Goal: Information Seeking & Learning: Learn about a topic

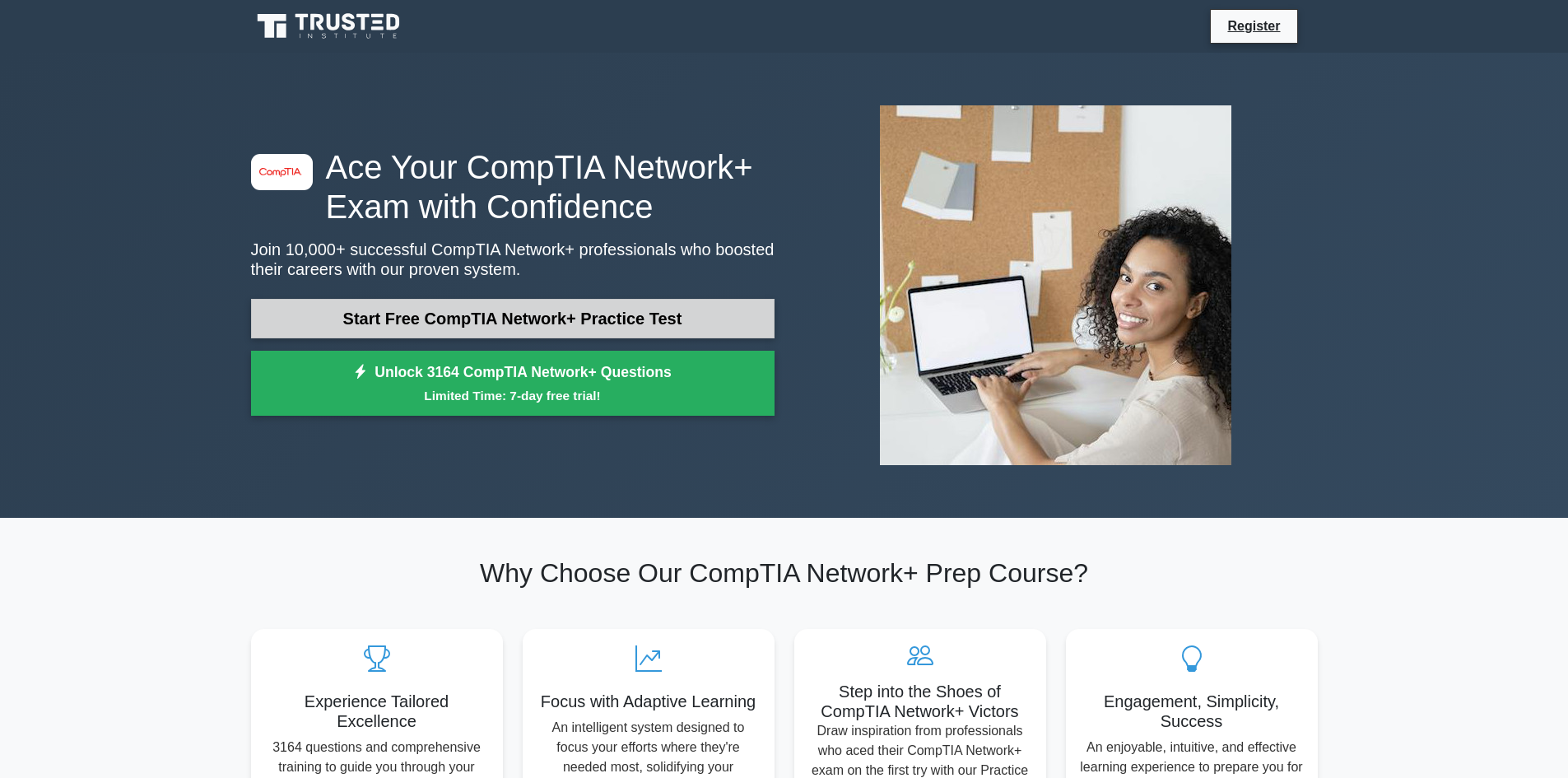
click at [480, 322] on link "Start Free CompTIA Network+ Practice Test" at bounding box center [513, 319] width 524 height 40
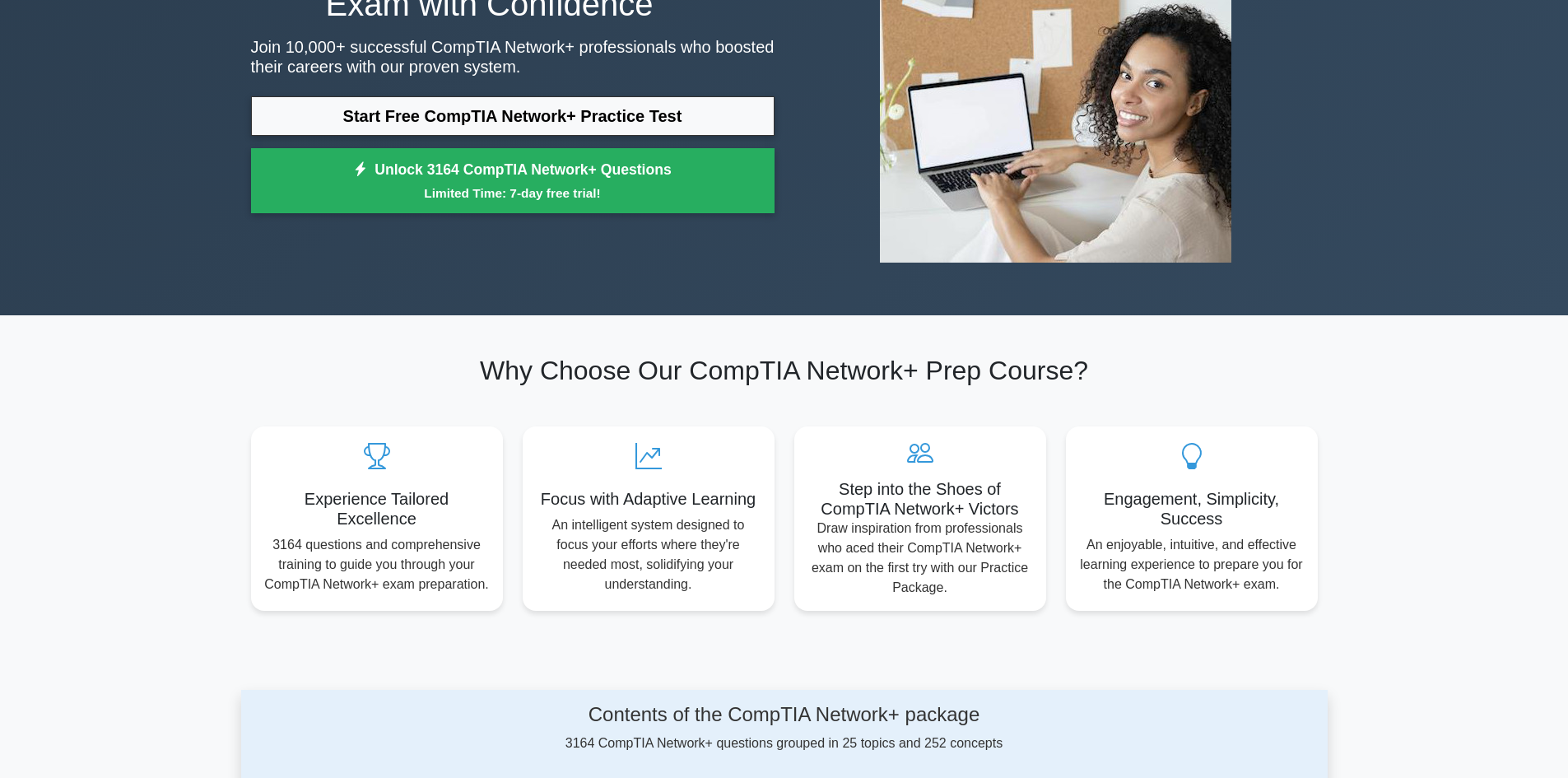
scroll to position [247, 0]
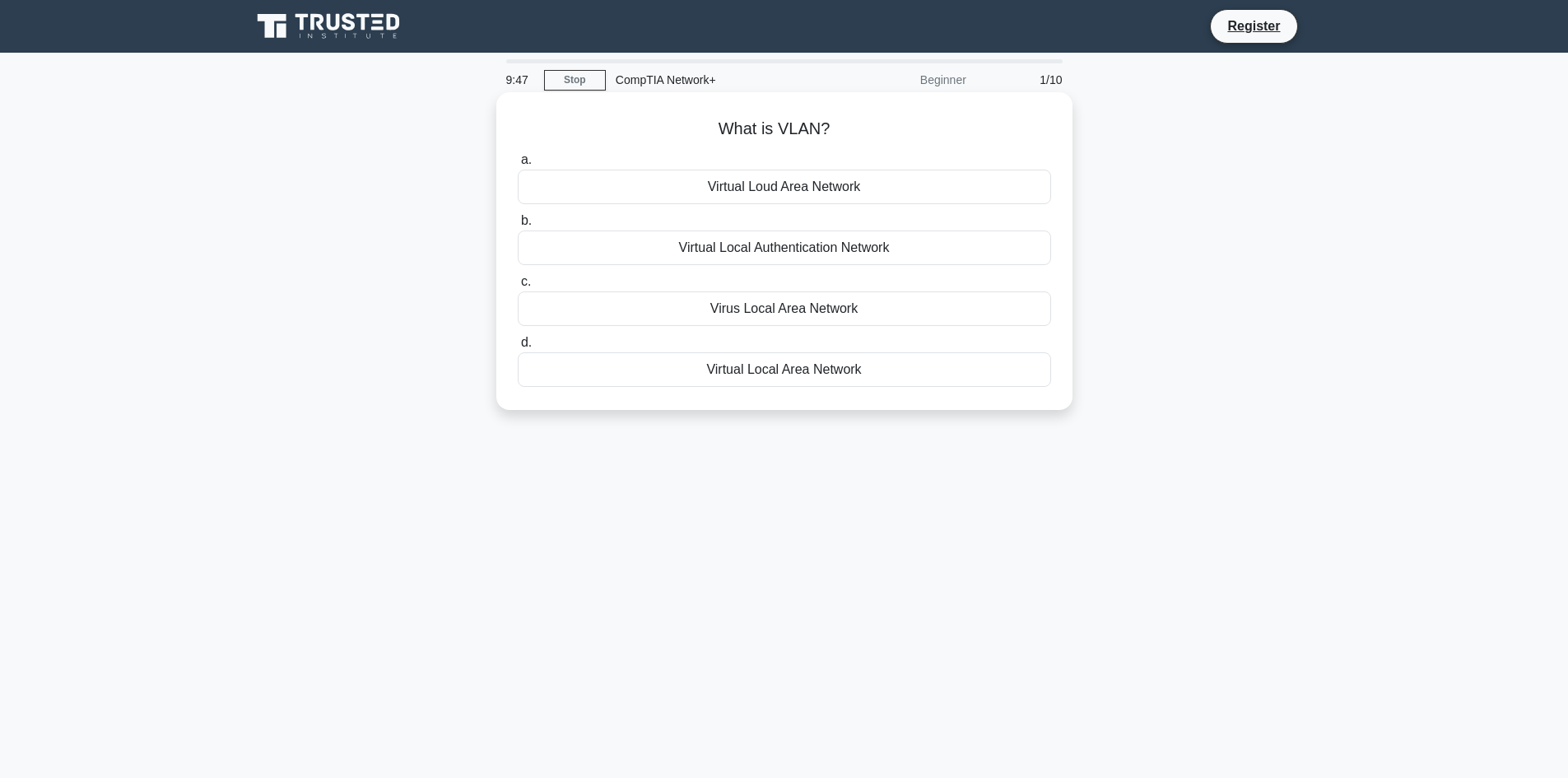
click at [735, 374] on div "Virtual Local Area Network" at bounding box center [784, 369] width 533 height 34
click at [518, 348] on input "d. Virtual Local Area Network" at bounding box center [518, 343] width 0 height 10
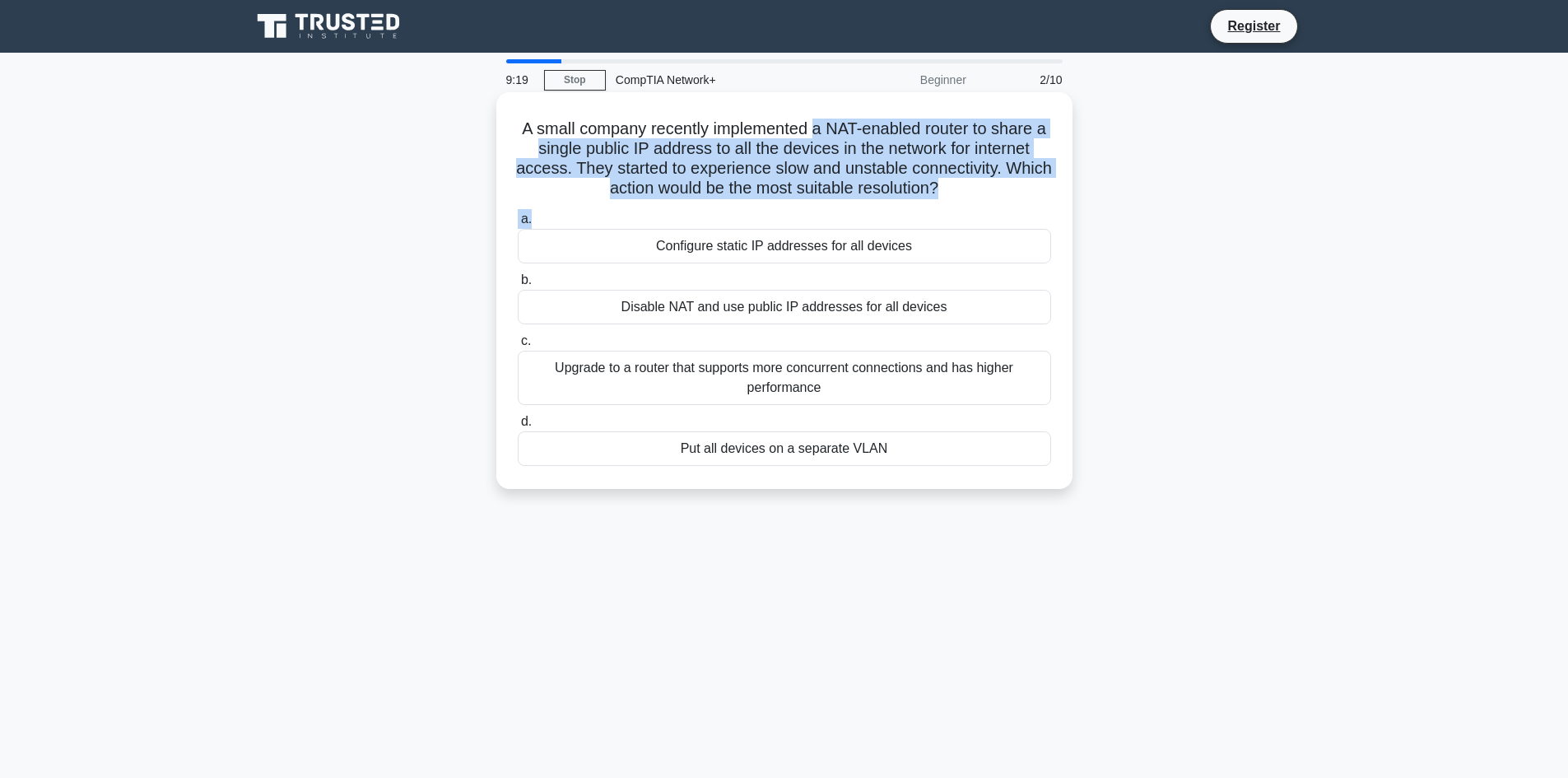
drag, startPoint x: 919, startPoint y: 122, endPoint x: 932, endPoint y: 221, distance: 99.8
click at [932, 221] on div "A small company recently implemented a NAT-enabled router to share a single pub…" at bounding box center [784, 290] width 563 height 383
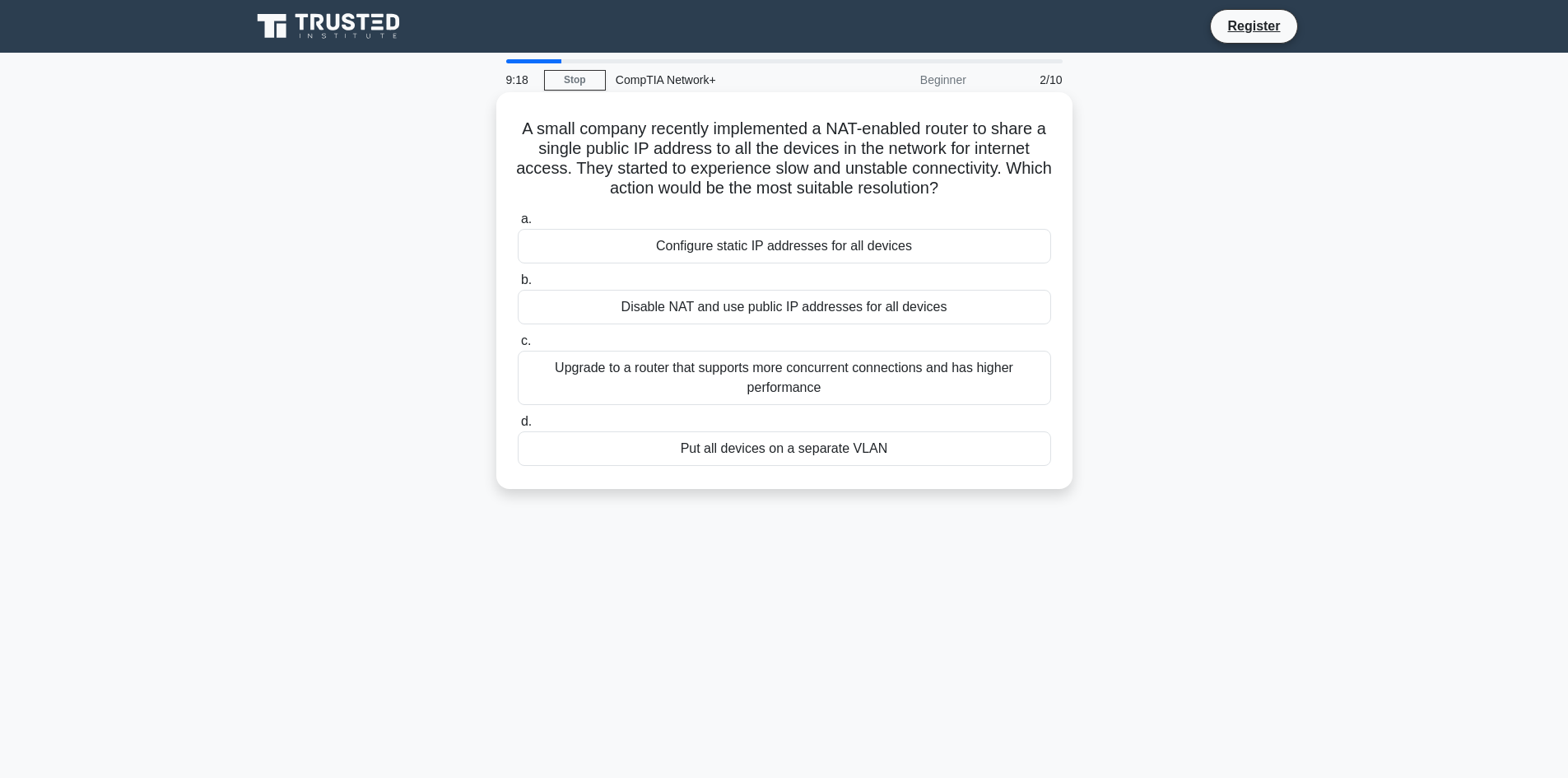
click at [740, 265] on div "a. Configure static IP addresses for all devices b. Disable NAT and use public …" at bounding box center [784, 338] width 553 height 264
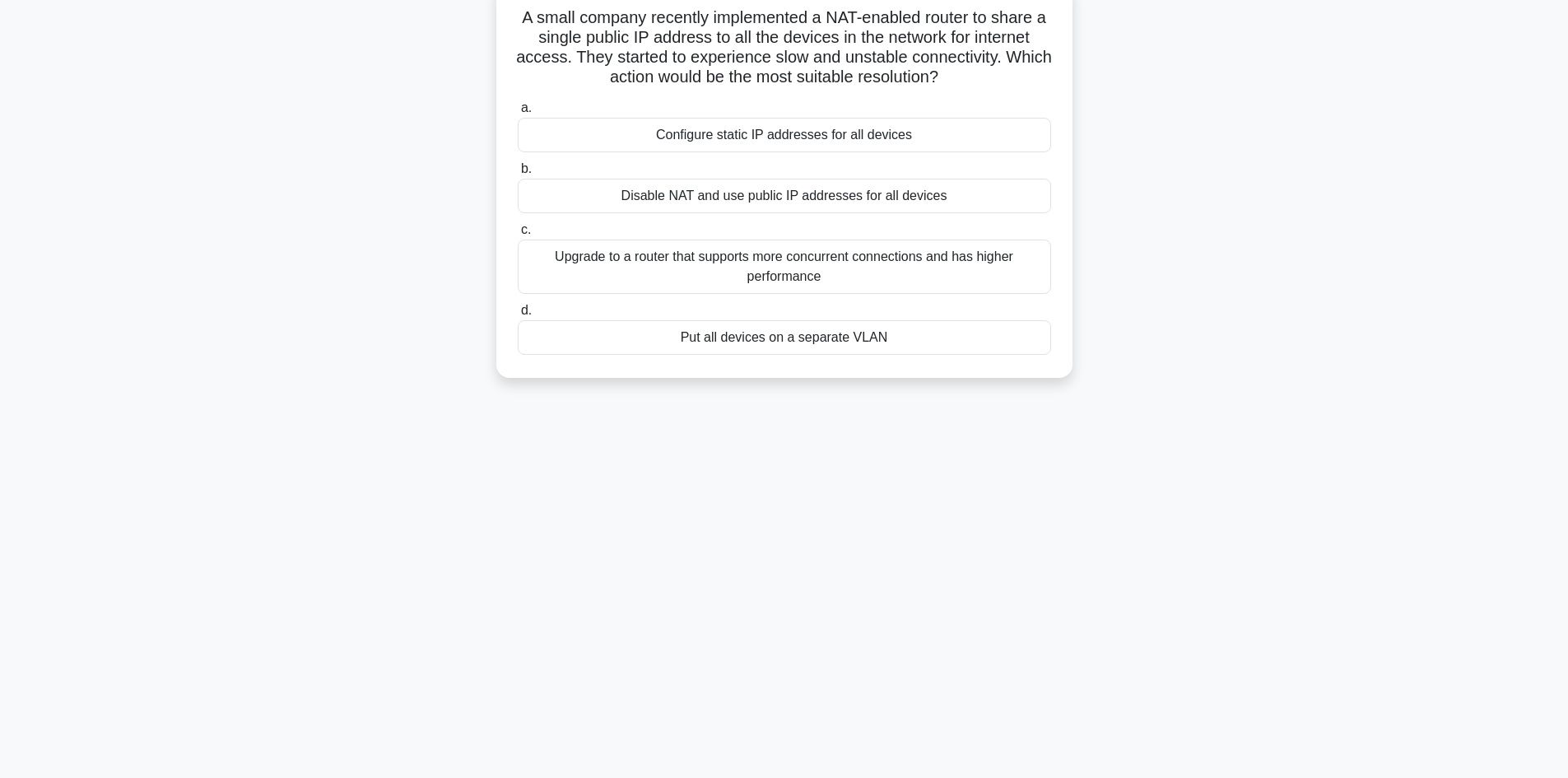
scroll to position [28, 0]
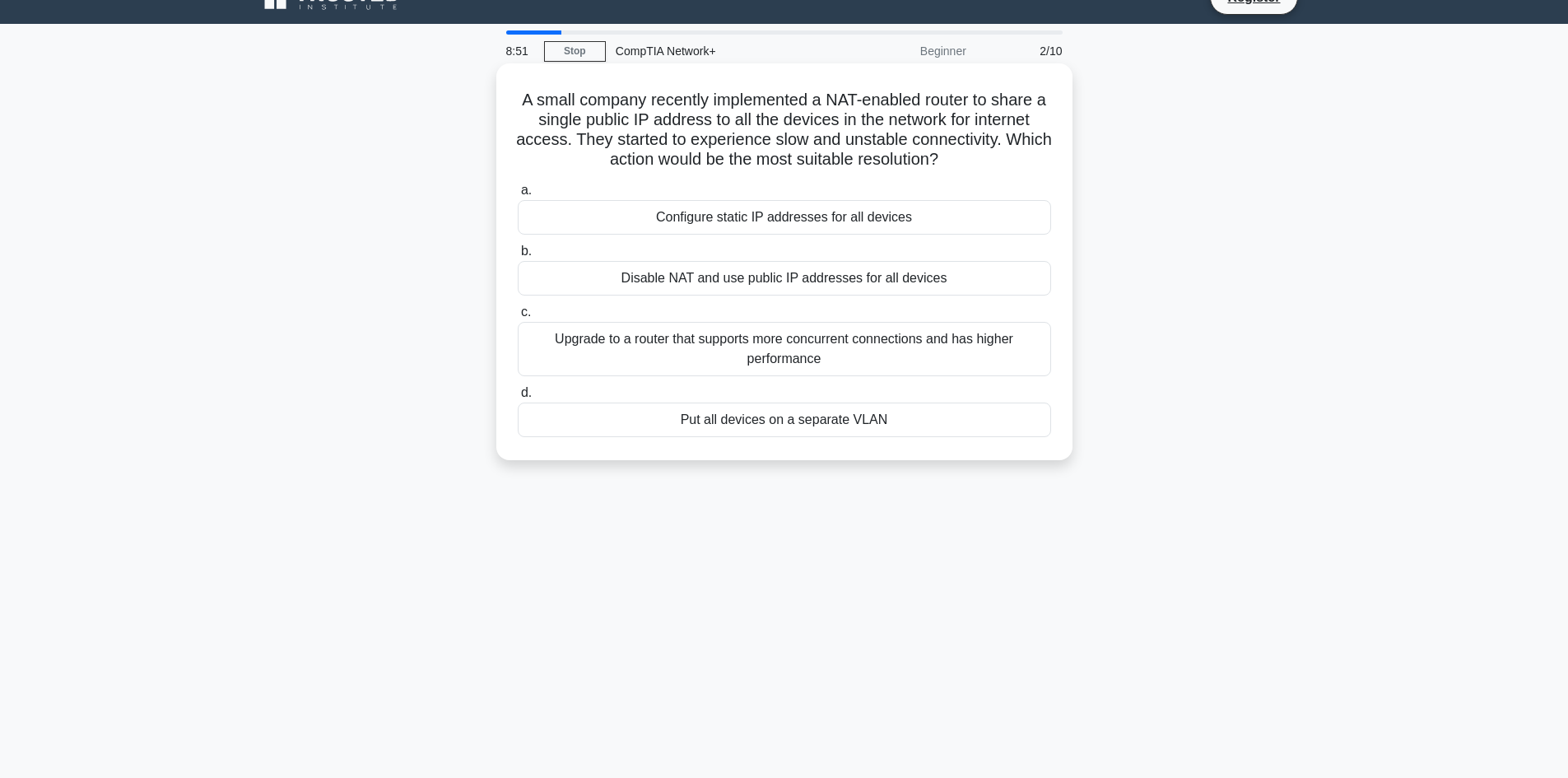
click at [729, 226] on div "Configure static IP addresses for all devices" at bounding box center [784, 217] width 533 height 34
click at [518, 196] on input "a. Configure static IP addresses for all devices" at bounding box center [518, 190] width 0 height 10
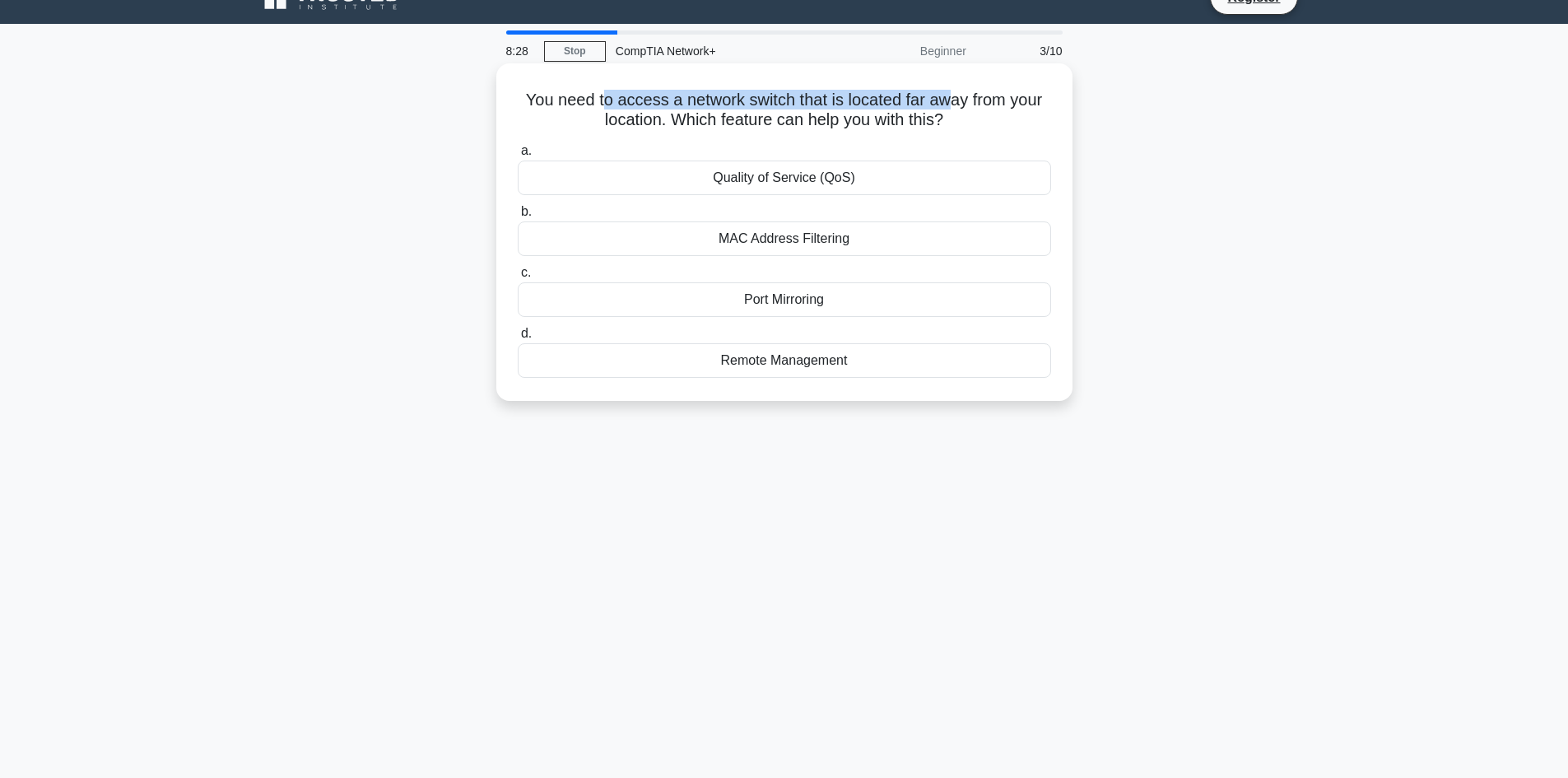
drag, startPoint x: 635, startPoint y: 103, endPoint x: 954, endPoint y: 103, distance: 319.0
click at [954, 103] on h5 "You need to access a network switch that is located far away from your location…" at bounding box center [784, 110] width 537 height 41
click at [831, 364] on div "Remote Management" at bounding box center [784, 361] width 533 height 34
click at [518, 340] on input "d. Remote Management" at bounding box center [518, 333] width 0 height 10
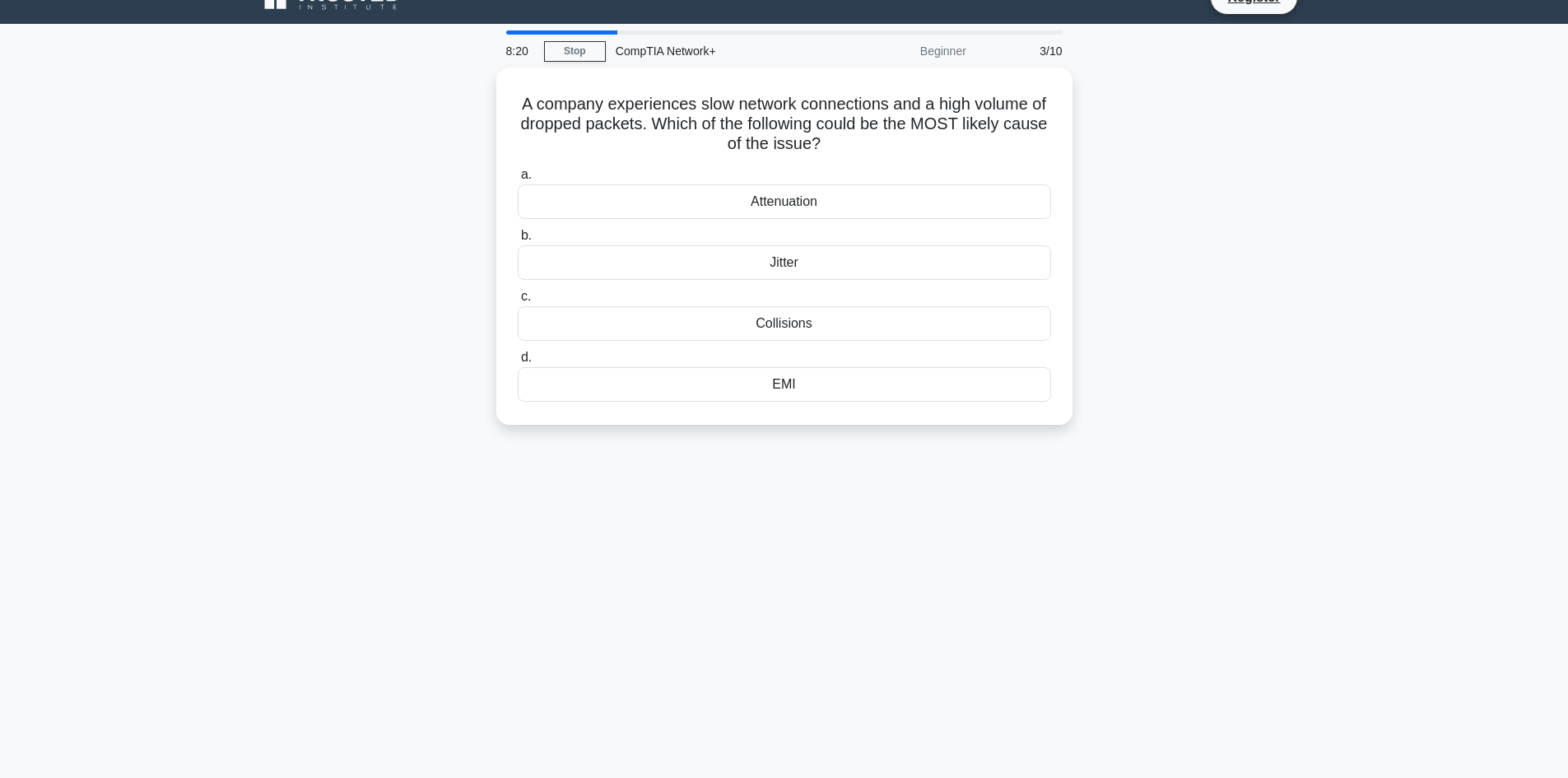
scroll to position [0, 0]
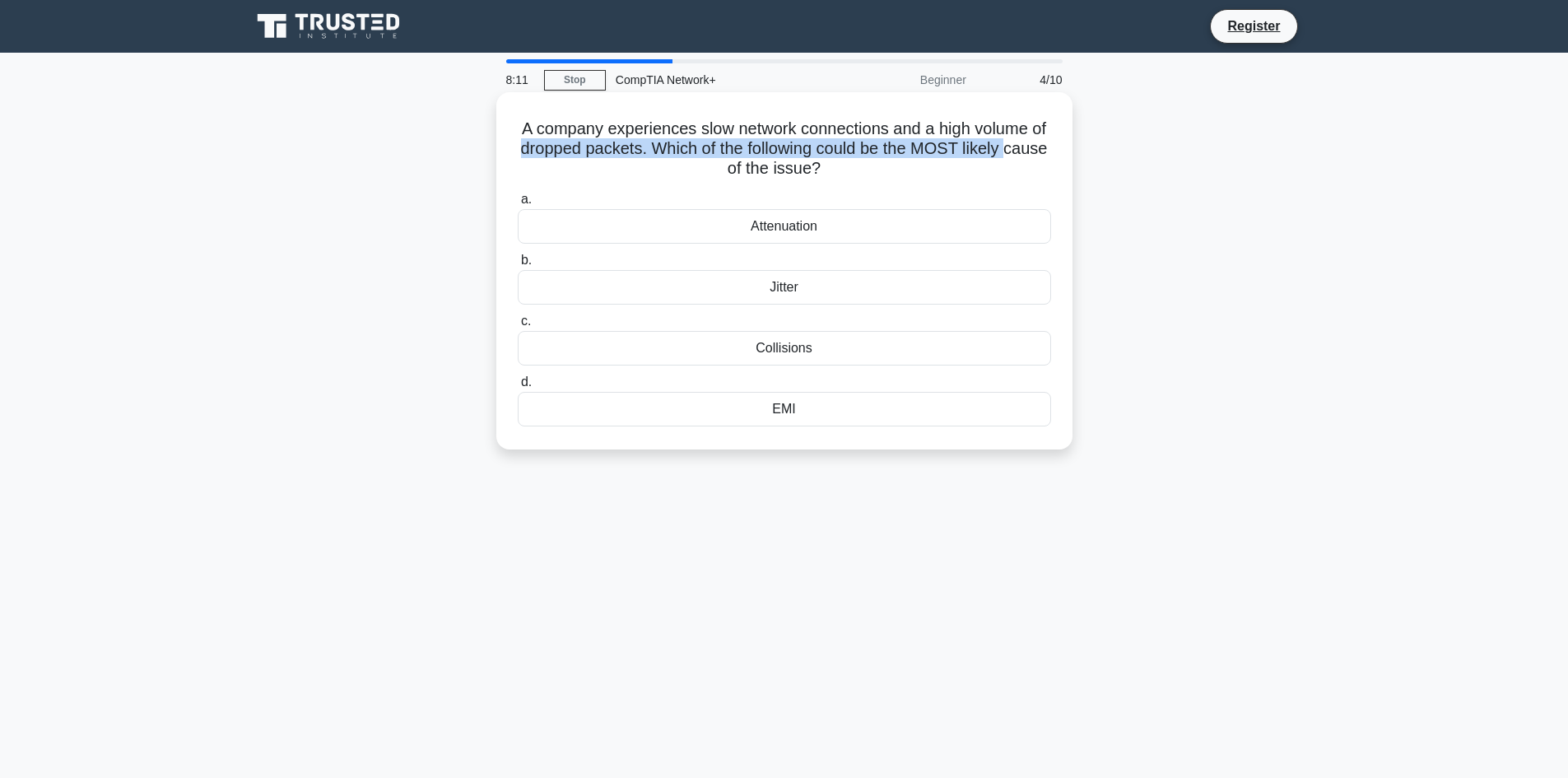
drag, startPoint x: 576, startPoint y: 153, endPoint x: 691, endPoint y: 159, distance: 115.2
click at [691, 159] on h5 "A company experiences slow network connections and a high volume of dropped pac…" at bounding box center [784, 149] width 537 height 61
drag, startPoint x: 885, startPoint y: 176, endPoint x: 876, endPoint y: 177, distance: 9.1
click at [879, 177] on h5 "A company experiences slow network connections and a high volume of dropped pac…" at bounding box center [784, 149] width 537 height 61
drag, startPoint x: 684, startPoint y: 177, endPoint x: 658, endPoint y: 181, distance: 26.3
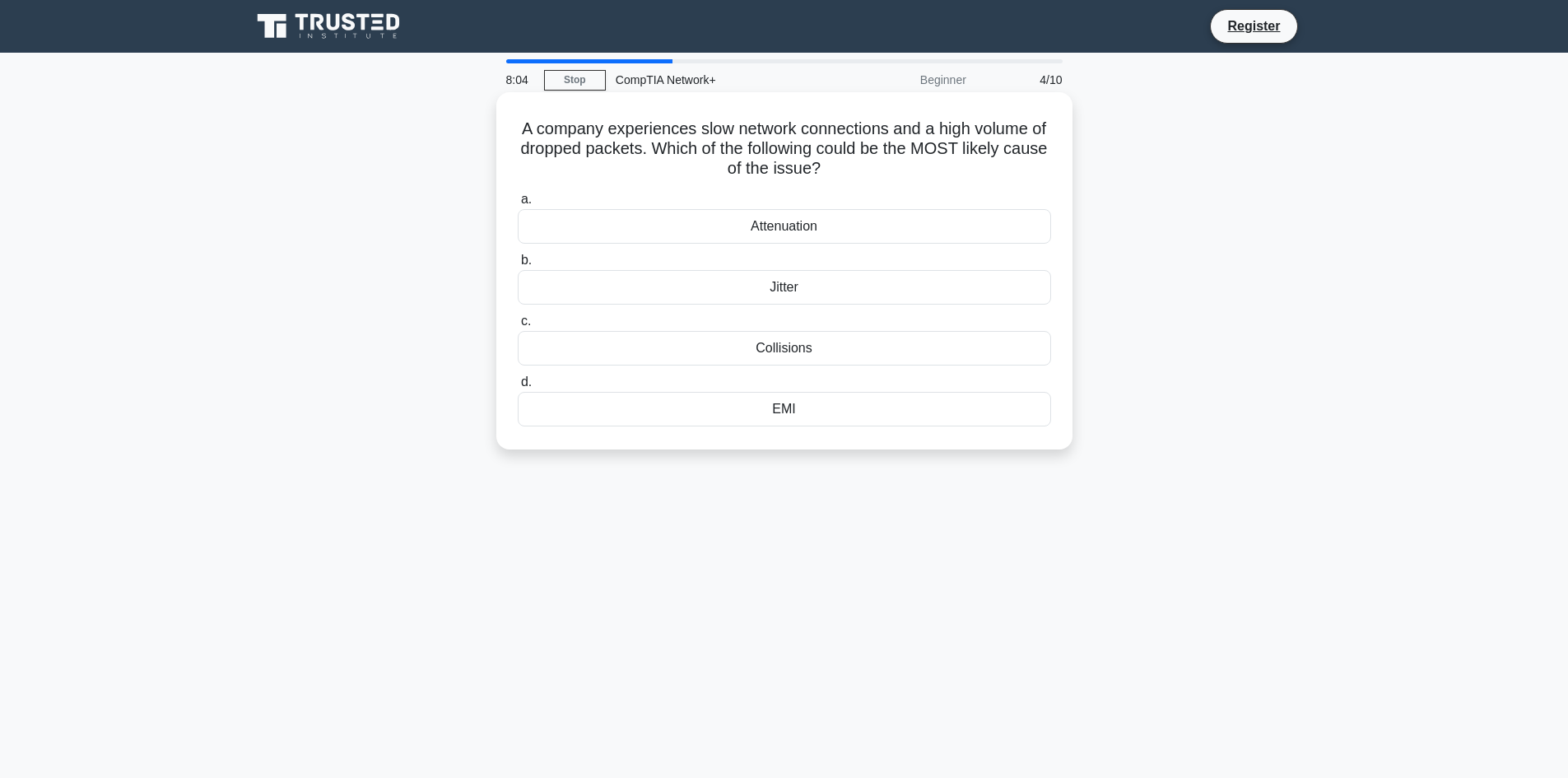
click at [658, 181] on div "A company experiences slow network connections and a high volume of dropped pac…" at bounding box center [784, 270] width 563 height 344
drag, startPoint x: 788, startPoint y: 171, endPoint x: 654, endPoint y: 166, distance: 134.1
click at [654, 166] on h5 "A company experiences slow network connections and a high volume of dropped pac…" at bounding box center [784, 149] width 537 height 61
drag, startPoint x: 600, startPoint y: 127, endPoint x: 904, endPoint y: 161, distance: 305.9
click at [904, 161] on h5 "A company experiences slow network connections and a high volume of dropped pac…" at bounding box center [784, 149] width 537 height 61
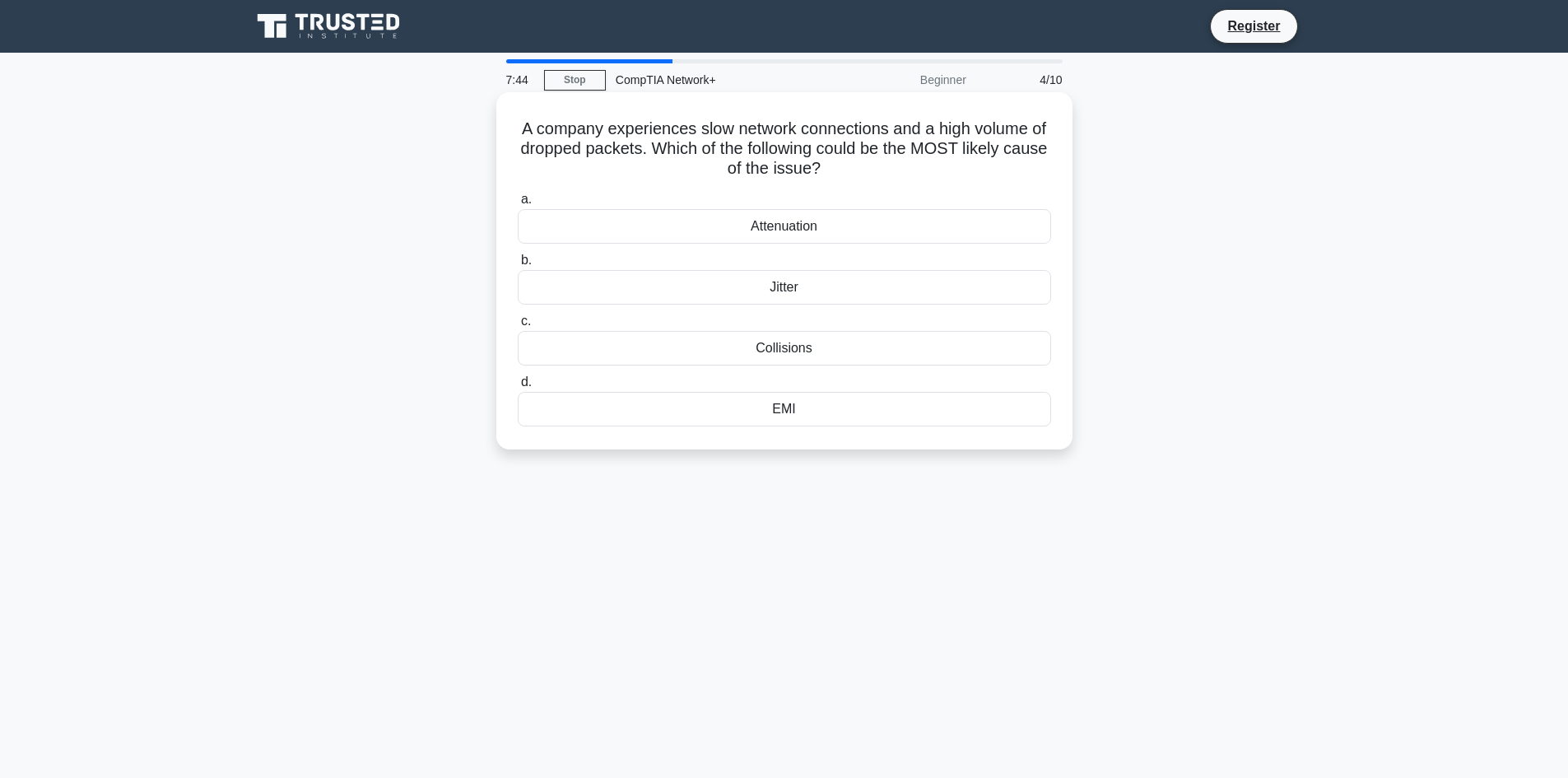
click at [783, 223] on div "Attenuation" at bounding box center [784, 226] width 533 height 34
click at [518, 205] on input "a. Attenuation" at bounding box center [518, 199] width 0 height 10
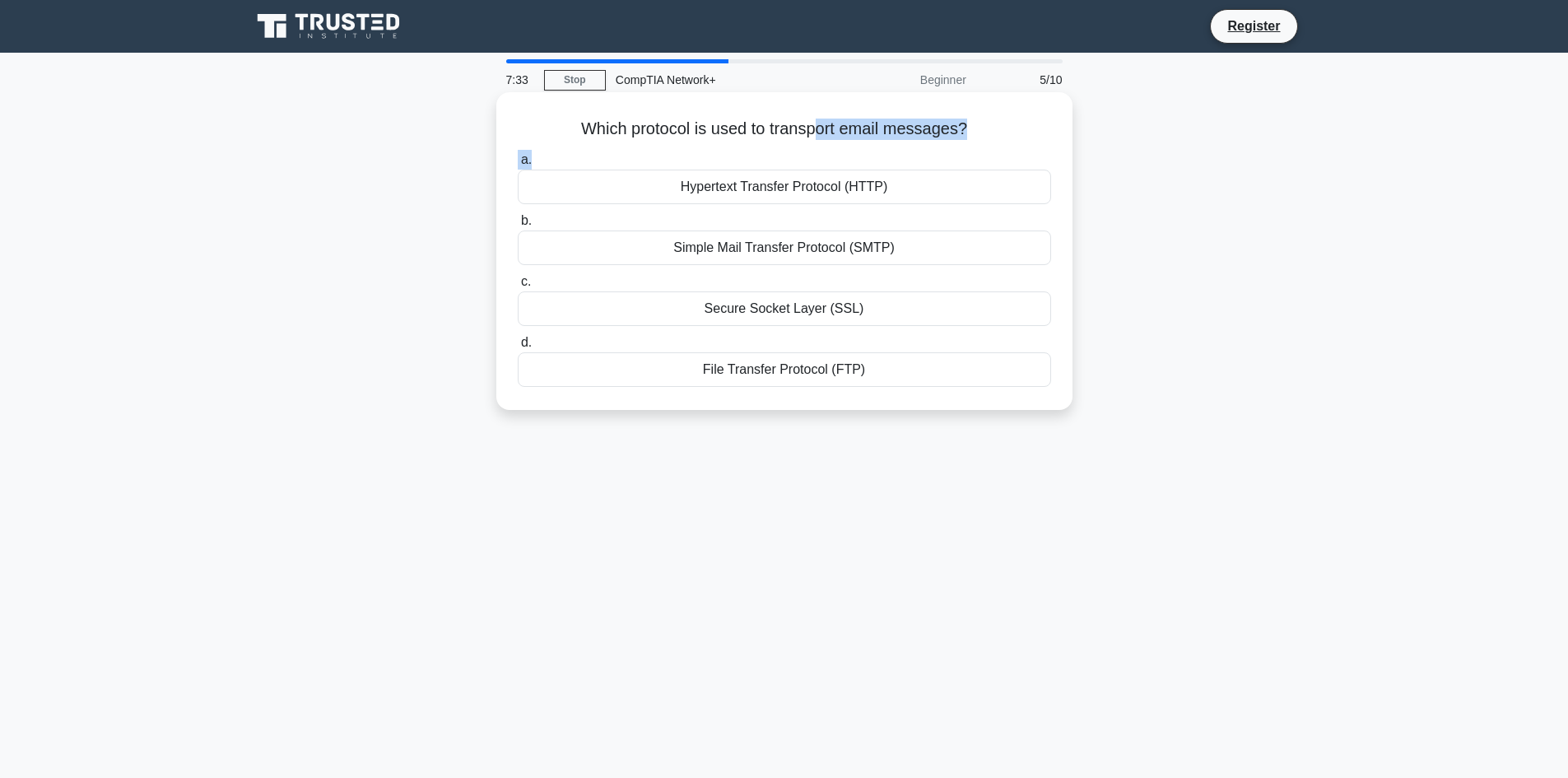
drag, startPoint x: 819, startPoint y: 131, endPoint x: 900, endPoint y: 146, distance: 82.4
click at [900, 146] on div "Which protocol is used to transport email messages? .spinner_0XTQ{transform-ori…" at bounding box center [784, 250] width 563 height 305
click at [793, 245] on div "Simple Mail Transfer Protocol (SMTP)" at bounding box center [784, 248] width 533 height 34
click at [518, 227] on input "b. Simple Mail Transfer Protocol (SMTP)" at bounding box center [518, 220] width 0 height 10
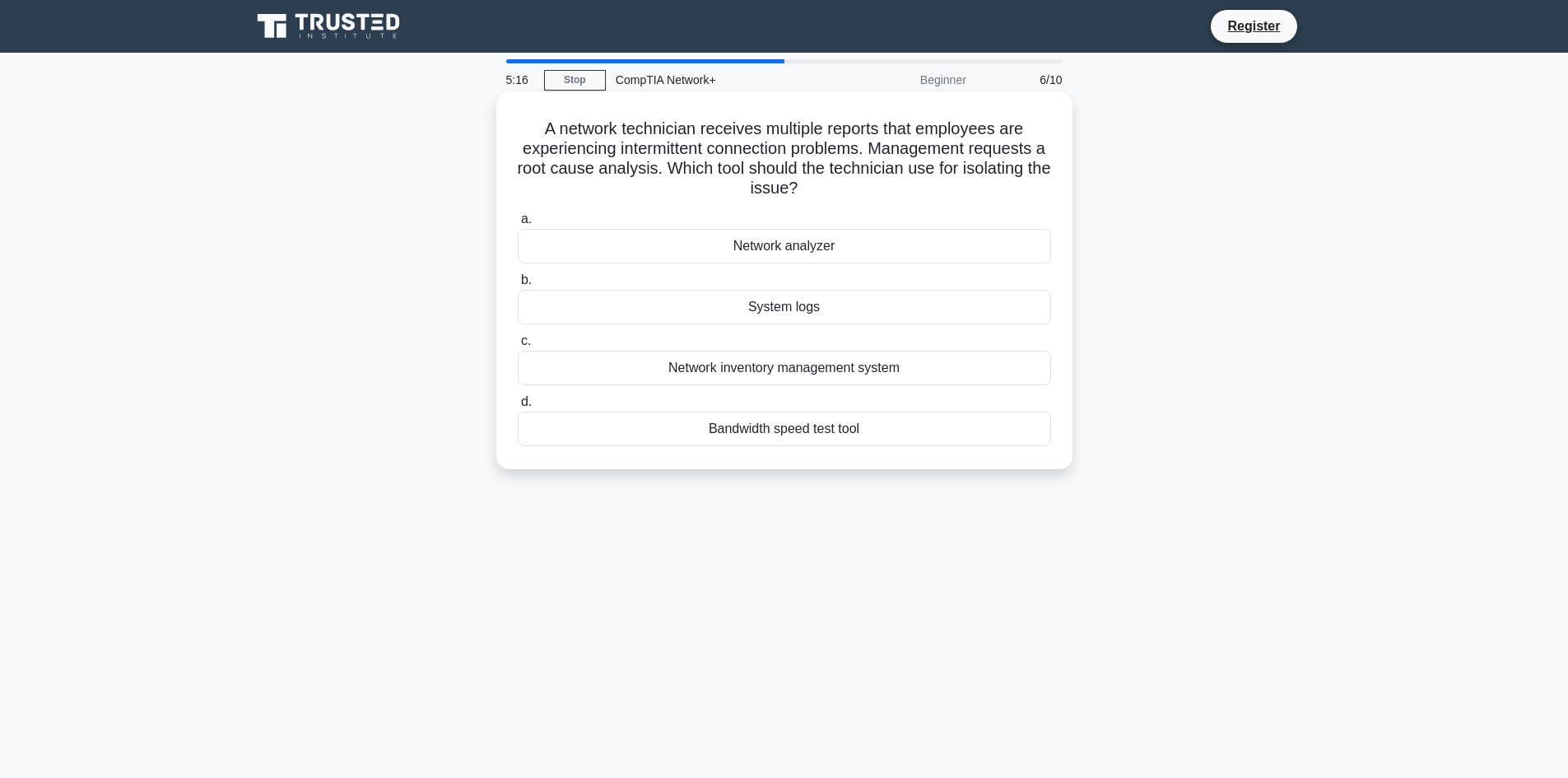
click at [777, 428] on div "Bandwidth speed test tool" at bounding box center [784, 429] width 533 height 34
click at [518, 408] on input "d. Bandwidth speed test tool" at bounding box center [518, 401] width 0 height 10
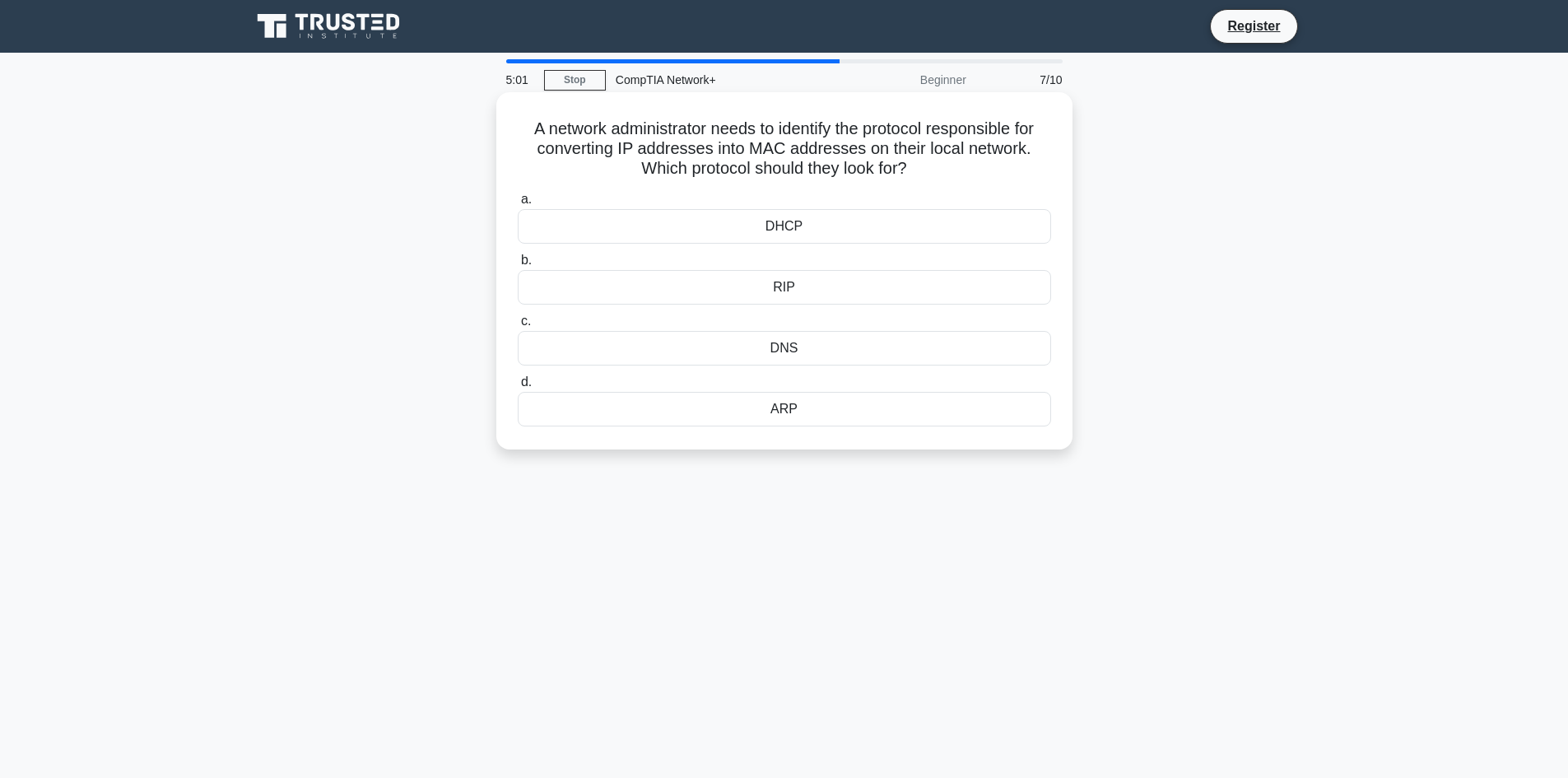
click at [786, 225] on div "DHCP" at bounding box center [784, 226] width 533 height 34
click at [518, 205] on input "a. DHCP" at bounding box center [518, 199] width 0 height 10
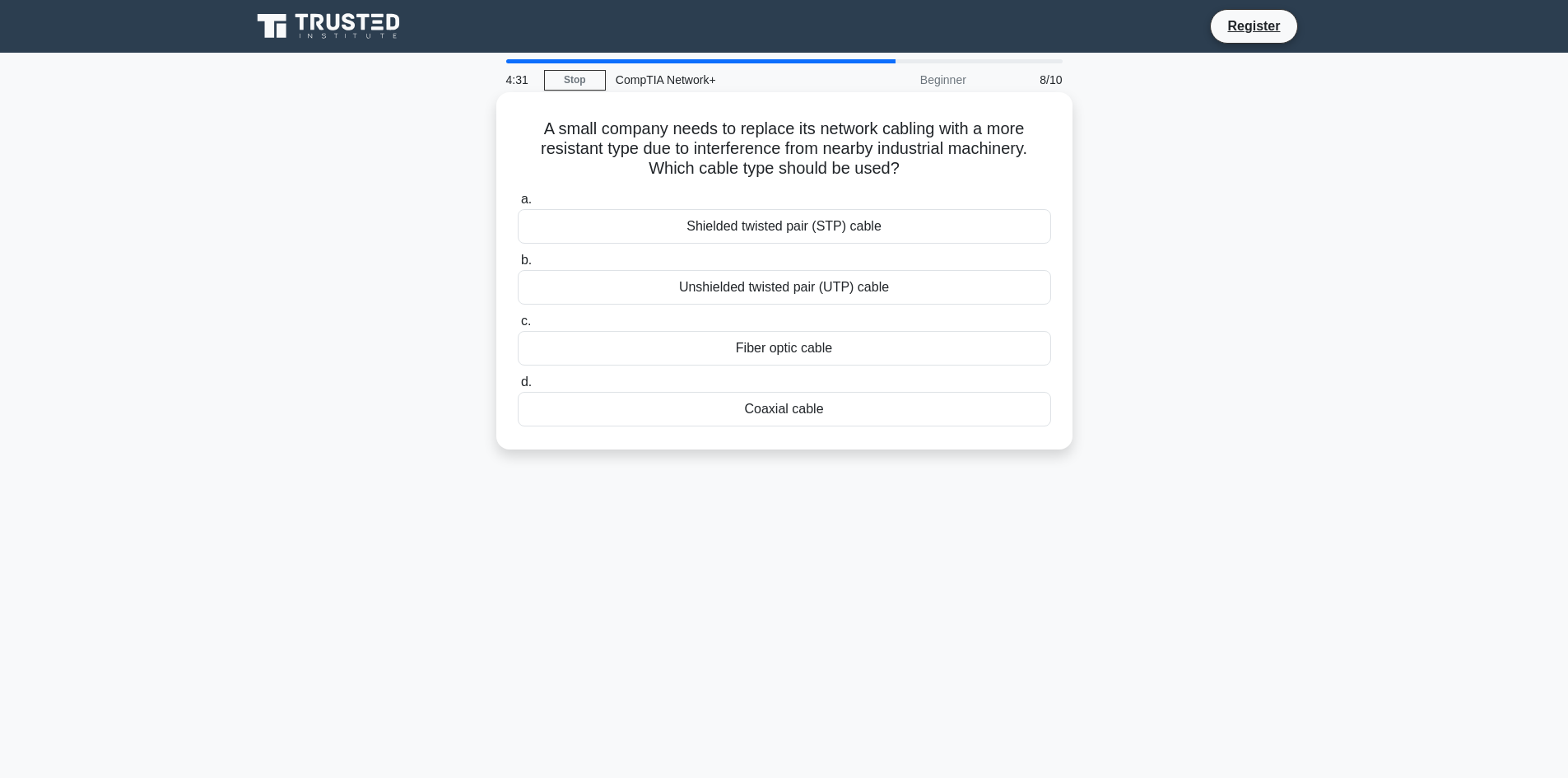
click at [747, 281] on div "Unshielded twisted pair (UTP) cable" at bounding box center [784, 287] width 533 height 34
click at [518, 266] on input "b. Unshielded twisted pair (UTP) cable" at bounding box center [518, 260] width 0 height 10
click at [835, 286] on div "Quality of Service (QoS)" at bounding box center [784, 287] width 533 height 34
click at [518, 266] on input "b. Quality of Service (QoS)" at bounding box center [518, 260] width 0 height 10
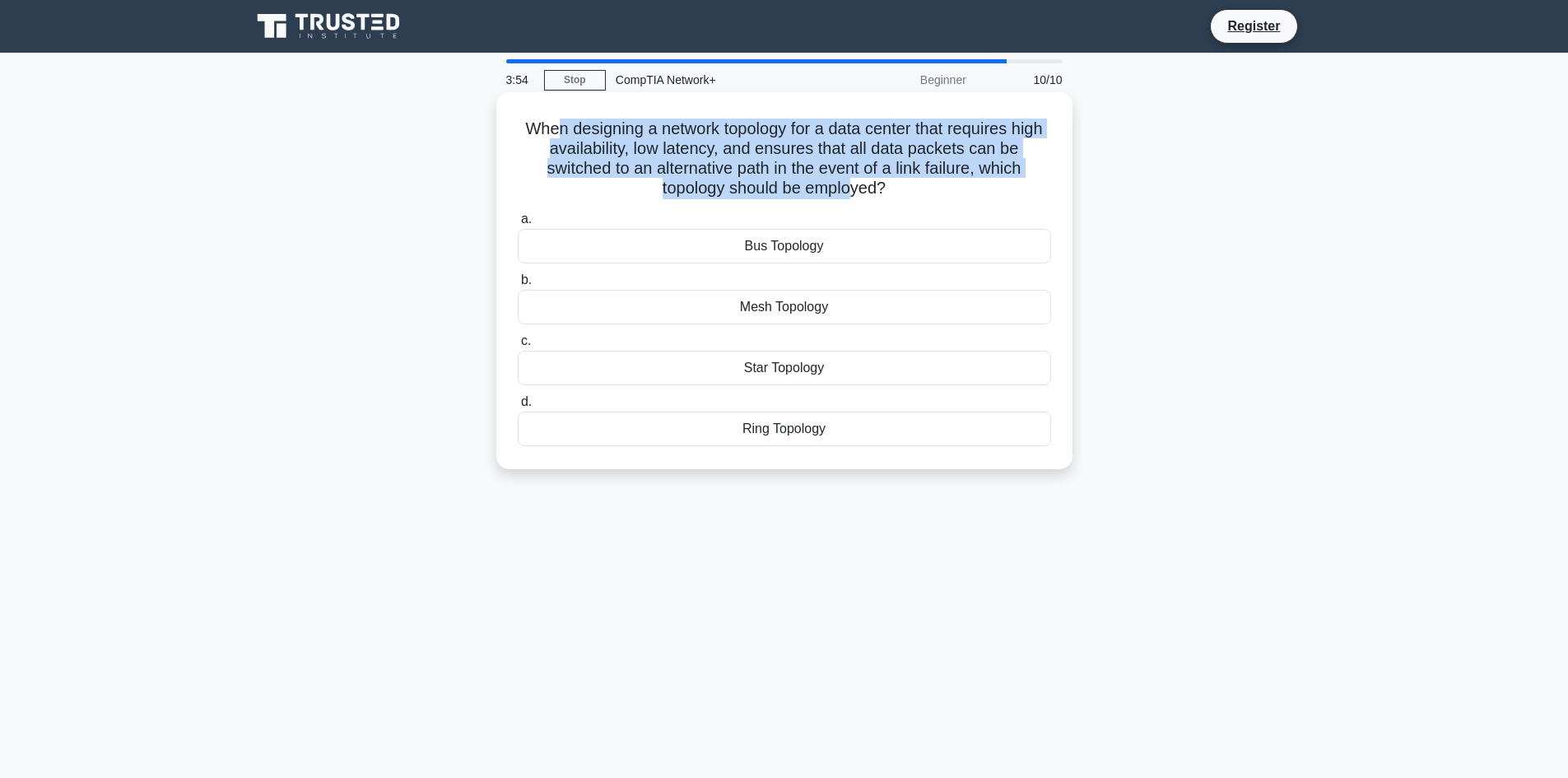
drag, startPoint x: 641, startPoint y: 133, endPoint x: 851, endPoint y: 215, distance: 225.4
click at [857, 201] on div "When designing a network topology for a data center that requires high availabi…" at bounding box center [784, 281] width 563 height 364
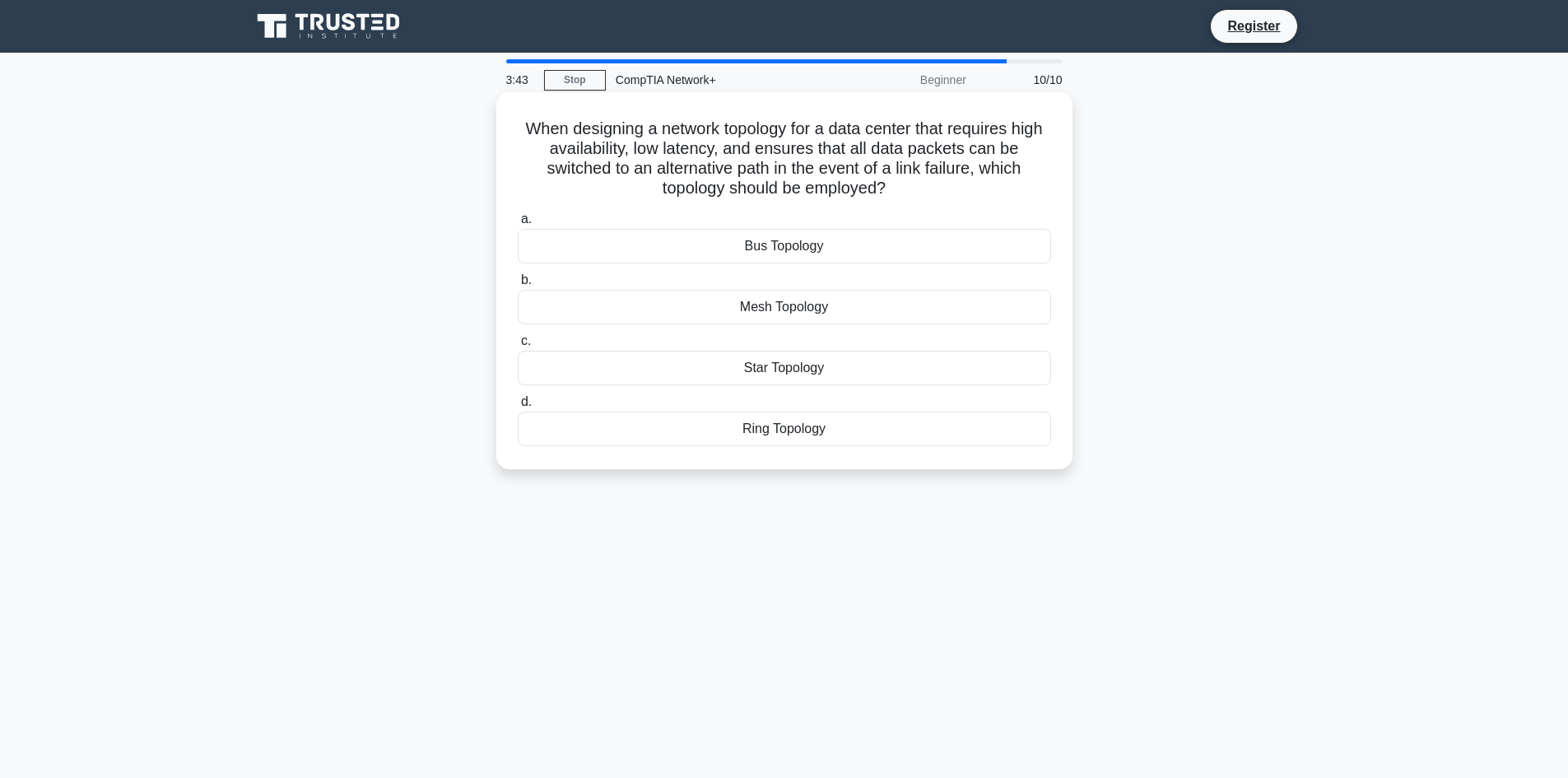
click at [769, 308] on div "Mesh Topology" at bounding box center [784, 306] width 533 height 34
click at [518, 286] on input "b. Mesh Topology" at bounding box center [518, 280] width 0 height 10
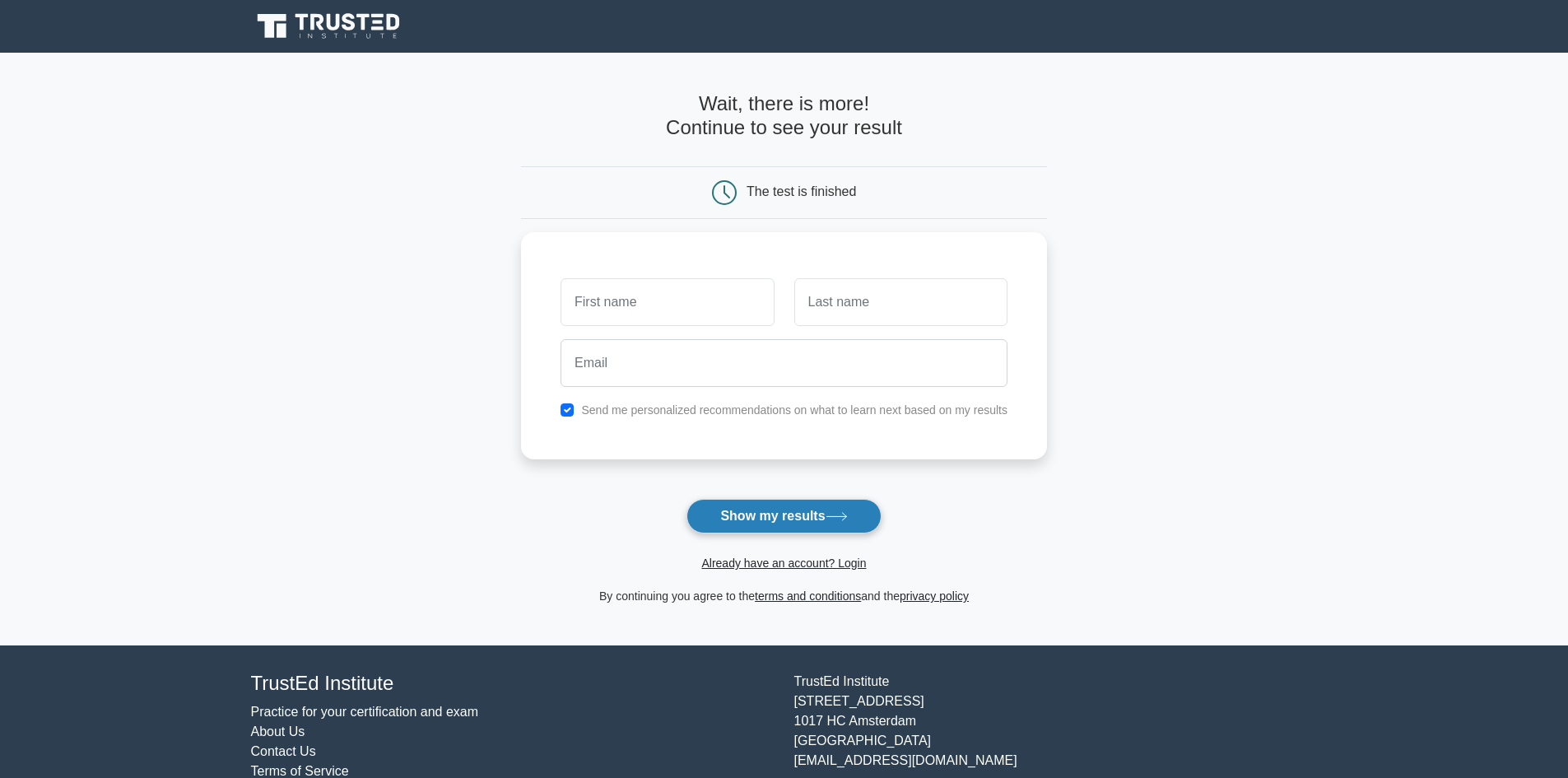
click at [750, 508] on button "Show my results" at bounding box center [784, 516] width 194 height 34
type input "[PERSON_NAME]"
click at [813, 298] on input "text" at bounding box center [901, 298] width 213 height 47
type input "[PERSON_NAME]"
click at [768, 539] on div "Already have an account? Login" at bounding box center [784, 553] width 526 height 40
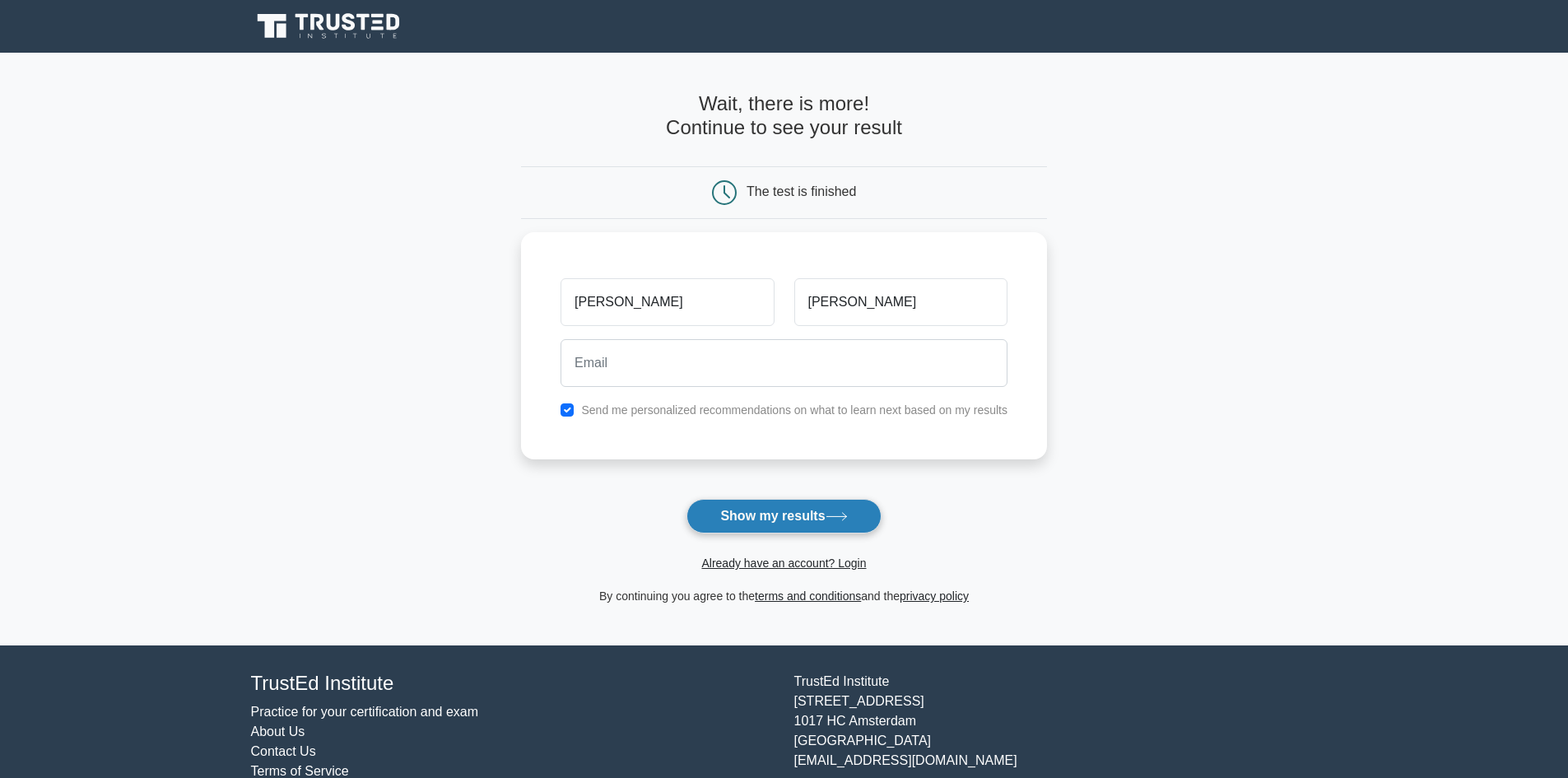
click at [751, 520] on button "Show my results" at bounding box center [784, 516] width 194 height 34
click at [598, 411] on label "Send me personalized recommendations on what to learn next based on my results" at bounding box center [795, 406] width 427 height 13
click at [576, 411] on div "Send me personalized recommendations on what to learn next based on my results" at bounding box center [784, 405] width 467 height 20
click at [573, 405] on div "Send me personalized recommendations on what to learn next based on my results" at bounding box center [784, 405] width 467 height 20
click at [570, 406] on input "checkbox" at bounding box center [567, 406] width 13 height 13
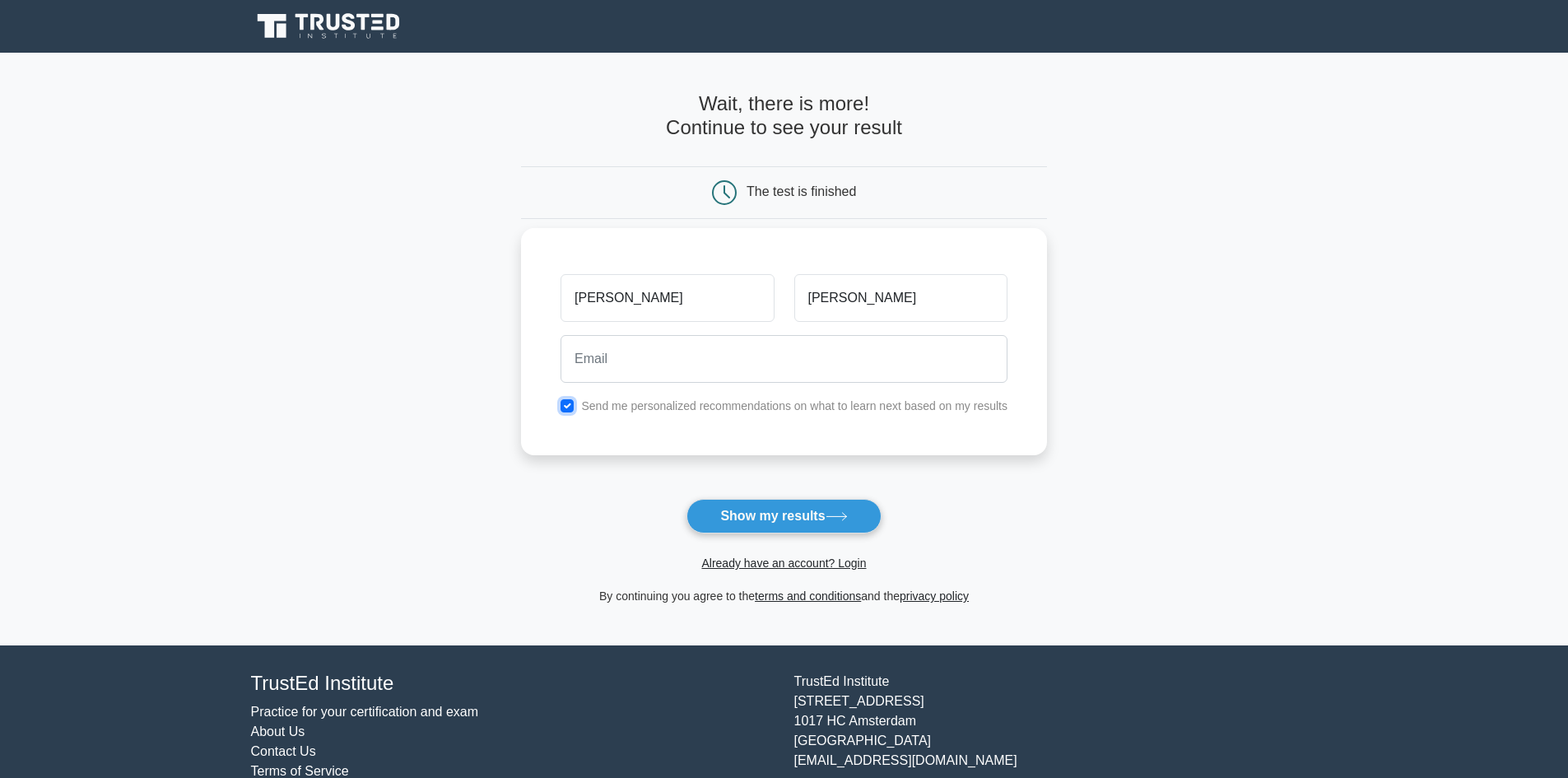
checkbox input "false"
click at [618, 361] on input "email" at bounding box center [784, 359] width 447 height 47
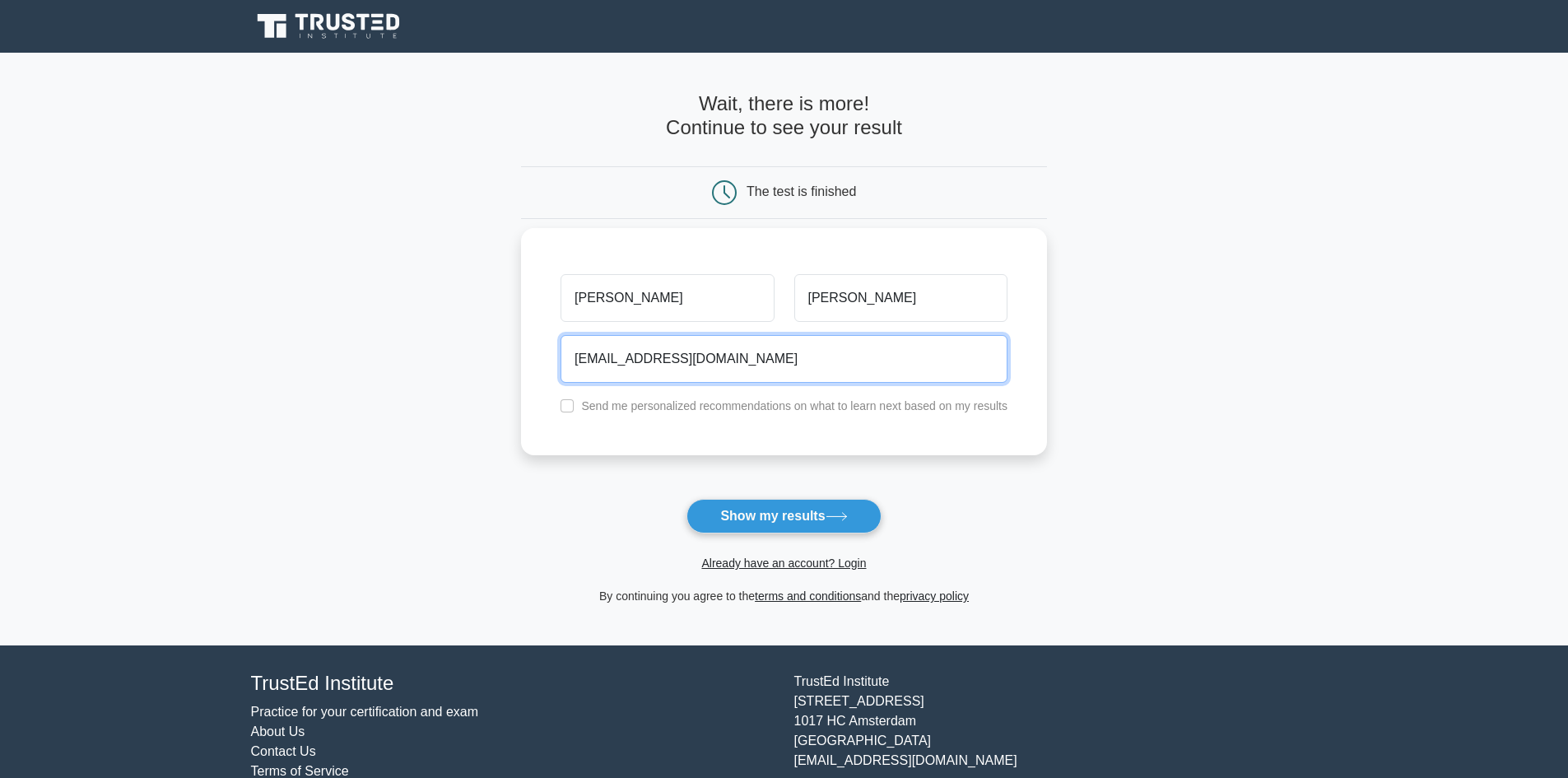
drag, startPoint x: 657, startPoint y: 367, endPoint x: 637, endPoint y: 365, distance: 20.1
click at [637, 365] on input "suthardarshan0111@gmail.com" at bounding box center [784, 359] width 447 height 47
drag, startPoint x: 618, startPoint y: 364, endPoint x: 595, endPoint y: 369, distance: 23.5
click at [595, 369] on input "suthardars0111@gmail.com" at bounding box center [784, 359] width 447 height 47
type input "sutSDars0111@gmail.com"
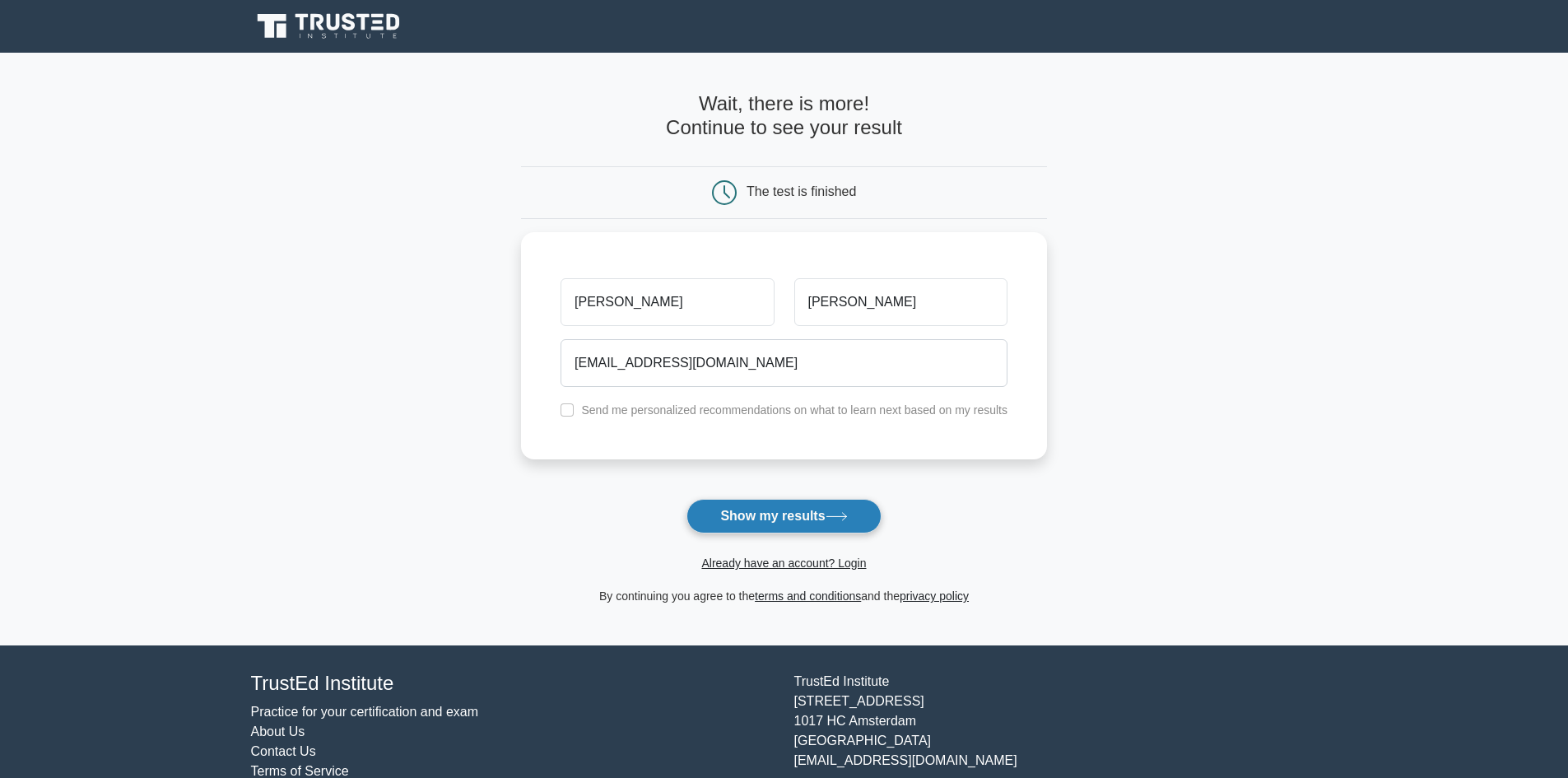
click at [764, 518] on button "Show my results" at bounding box center [784, 516] width 194 height 34
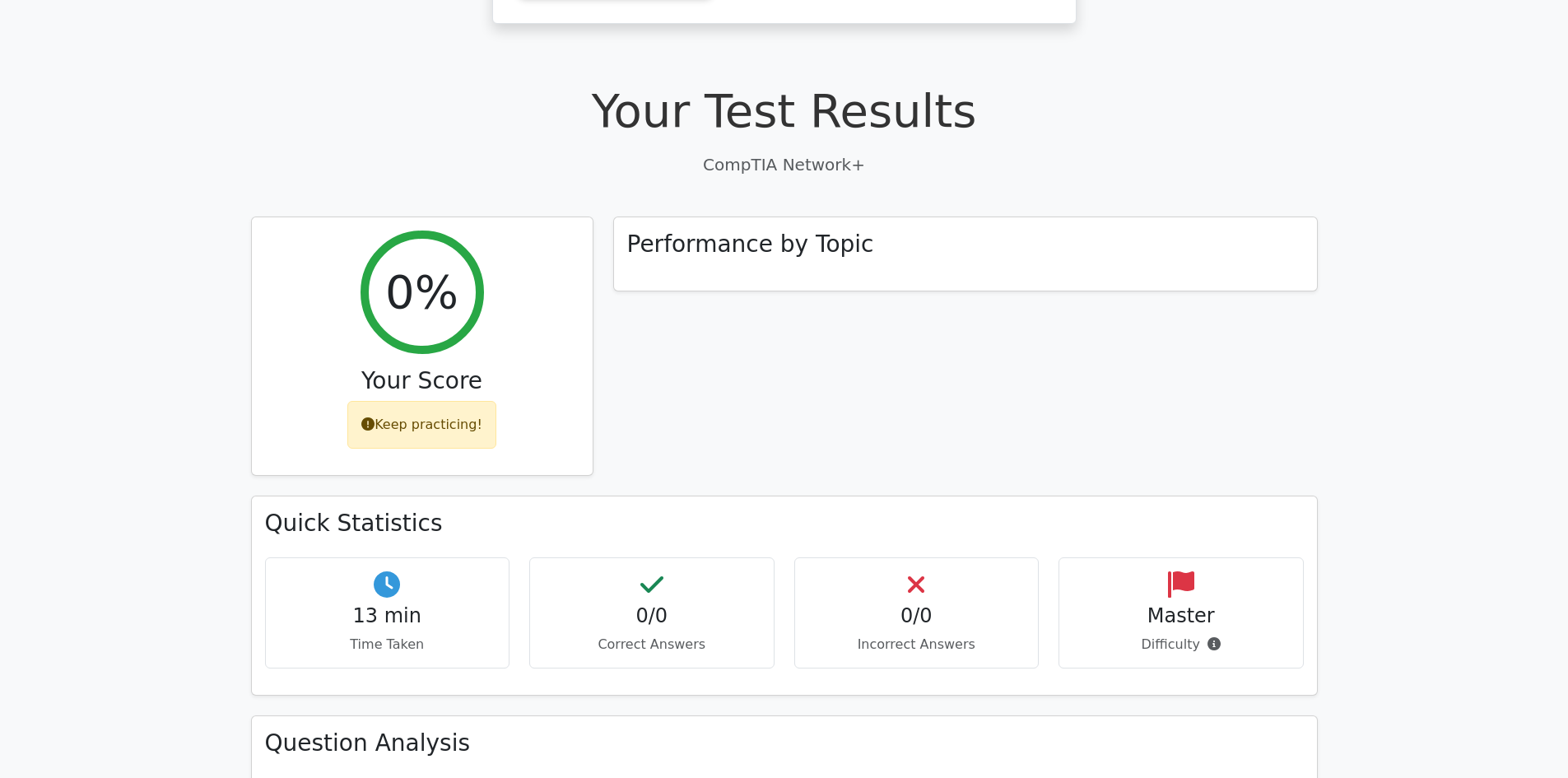
scroll to position [355, 0]
